Goal: Use online tool/utility: Utilize a website feature to perform a specific function

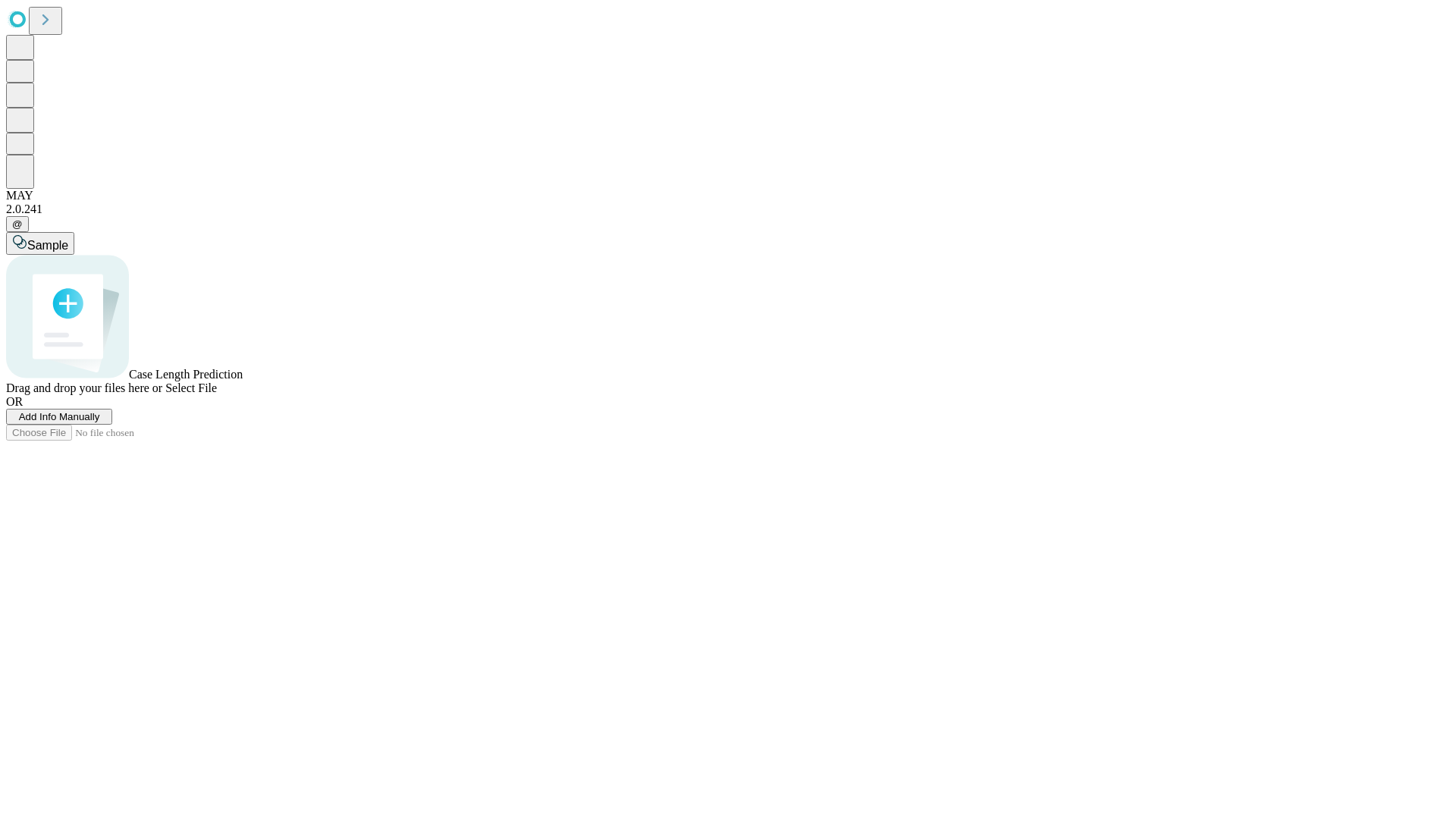
click at [100, 422] on span "Add Info Manually" at bounding box center [59, 417] width 81 height 12
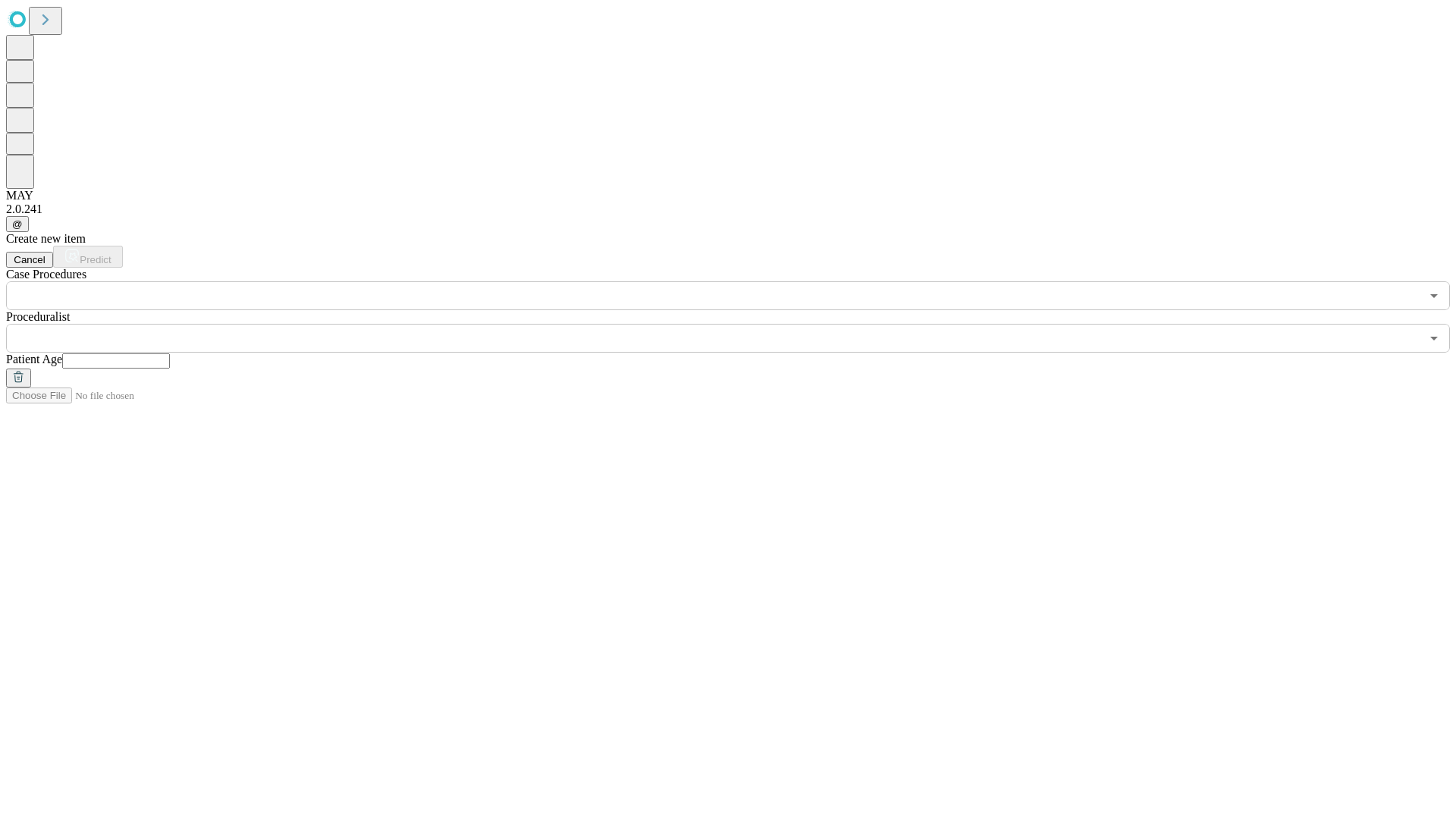
click at [170, 354] on input "text" at bounding box center [115, 361] width 108 height 15
type input "**"
click at [739, 323] on input "text" at bounding box center [713, 338] width 1414 height 28
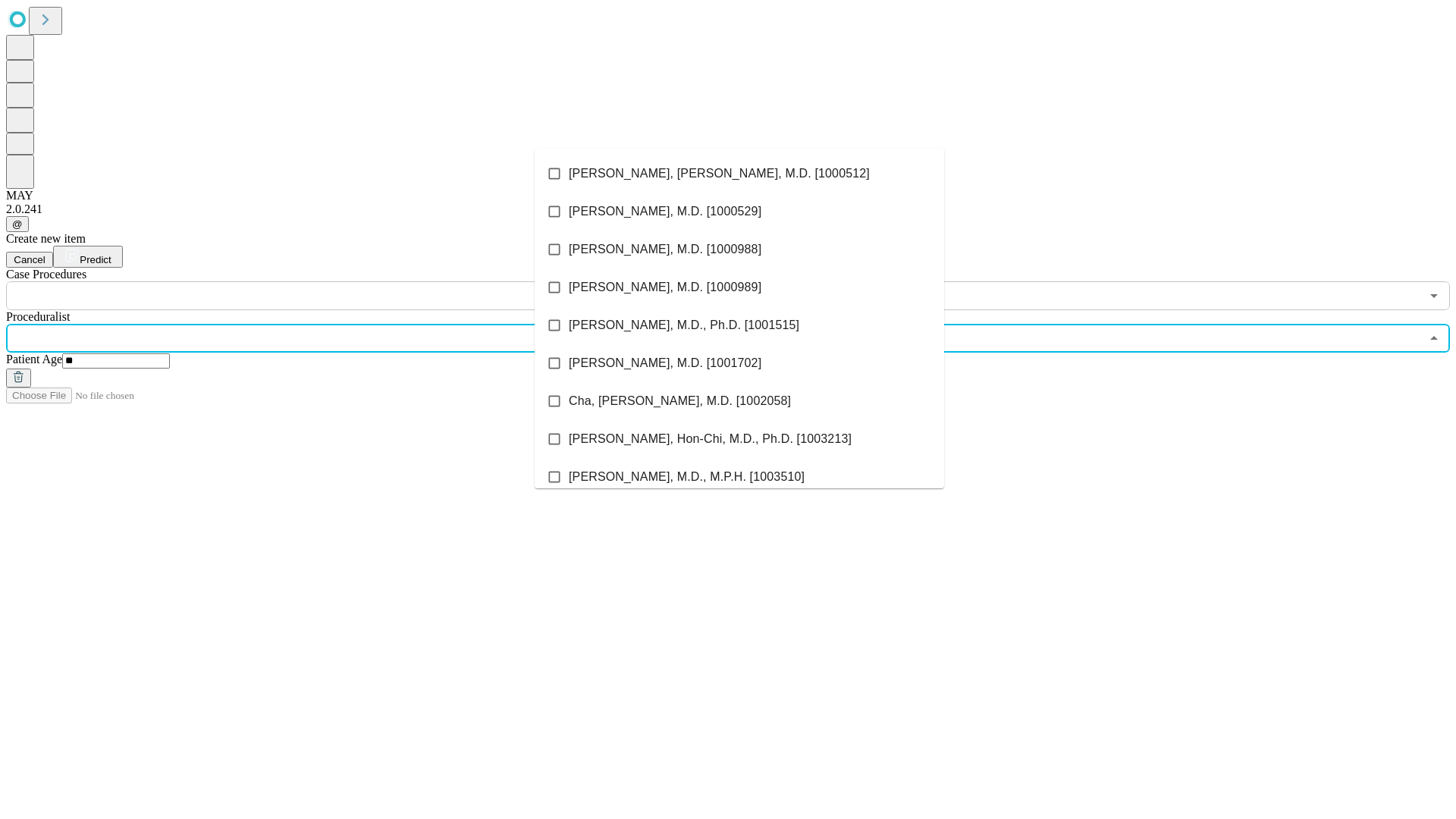
click at [740, 174] on li "[PERSON_NAME], [PERSON_NAME], M.D. [1000512]" at bounding box center [740, 173] width 410 height 38
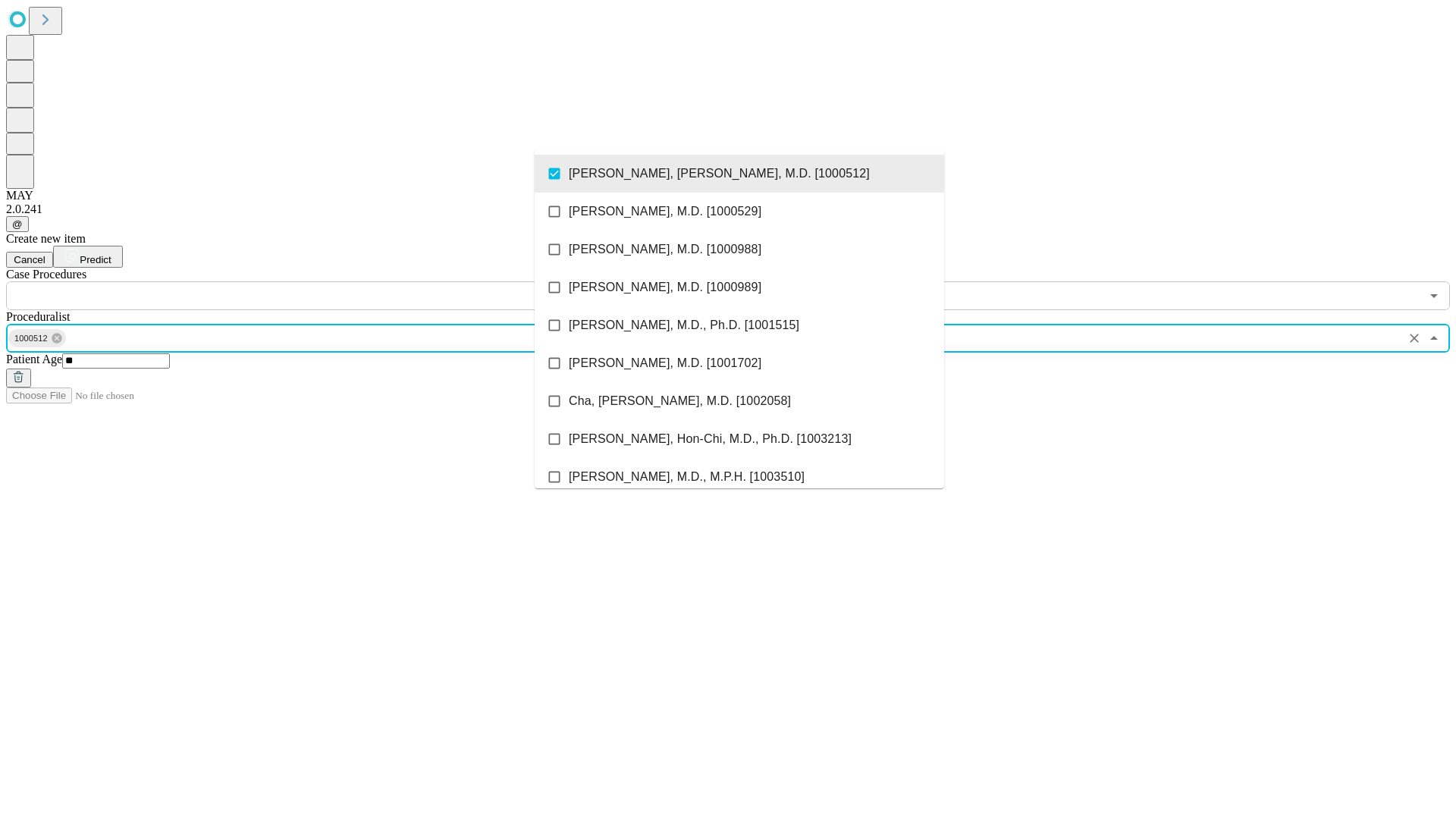
click at [318, 282] on input "text" at bounding box center [713, 296] width 1414 height 28
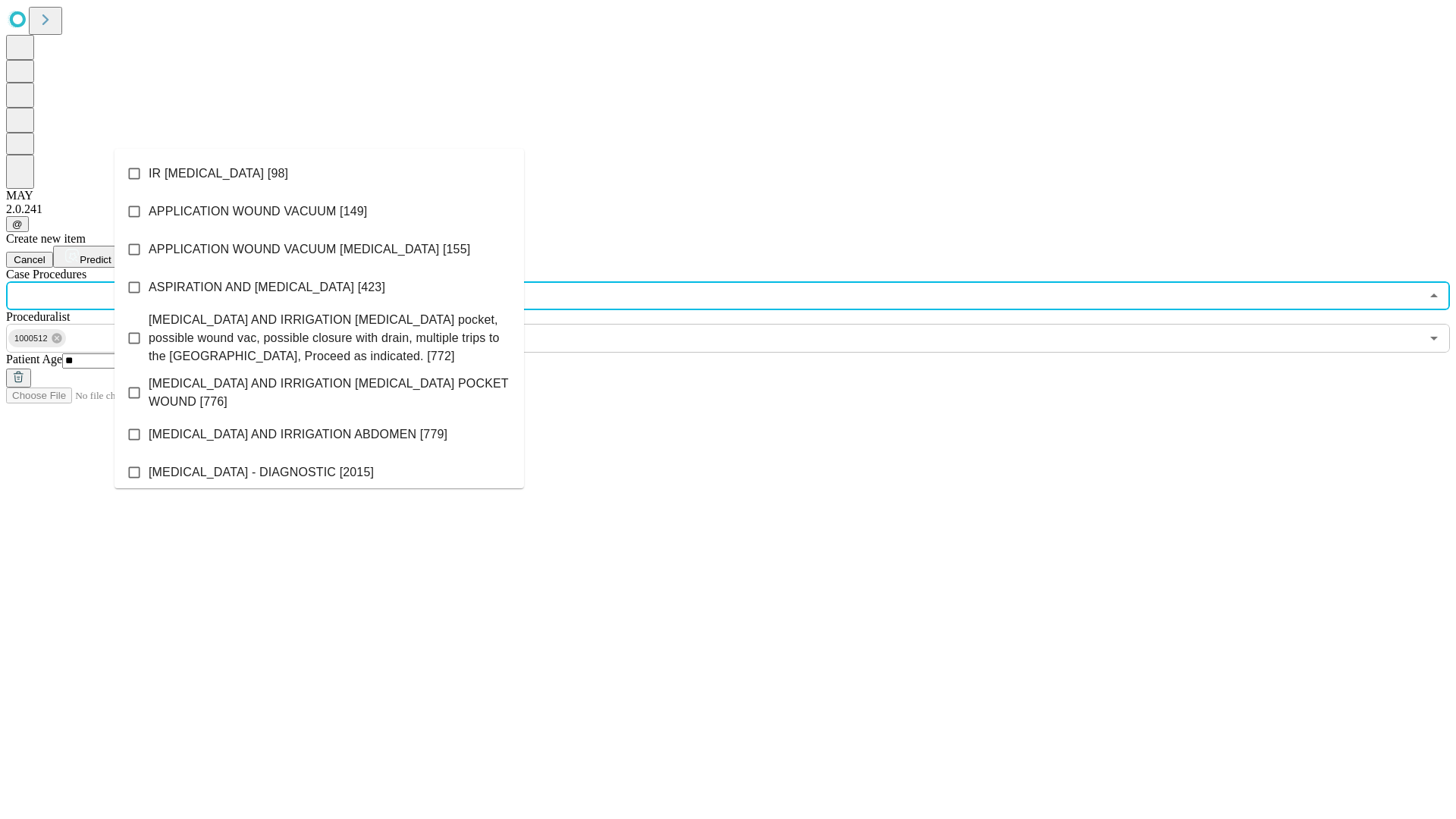
click at [319, 174] on li "IR [MEDICAL_DATA] [98]" at bounding box center [319, 173] width 410 height 38
click at [110, 254] on span "Predict" at bounding box center [94, 260] width 31 height 12
